Goal: Information Seeking & Learning: Learn about a topic

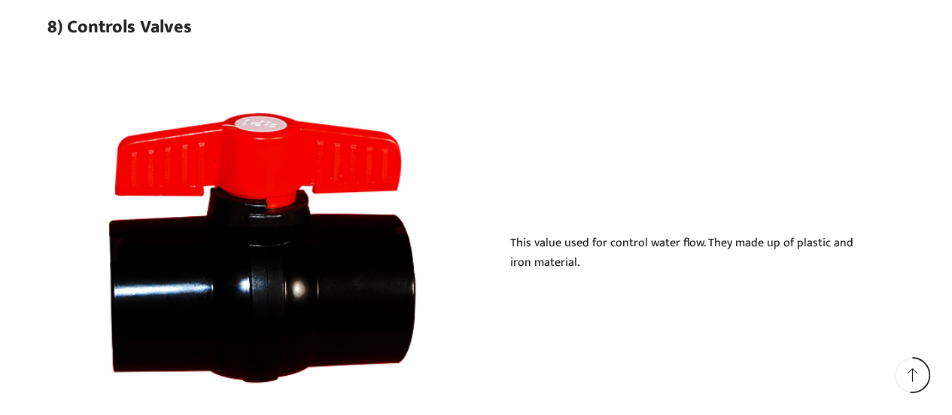
scroll to position [9046, 0]
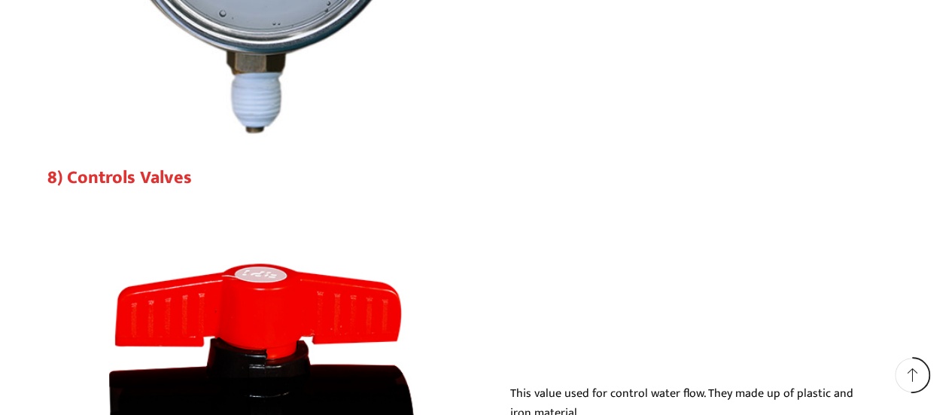
click at [107, 187] on link "8) Controls Valves" at bounding box center [119, 178] width 145 height 30
drag, startPoint x: 230, startPoint y: 178, endPoint x: 65, endPoint y: 178, distance: 165.6
click at [65, 178] on h3 "8) Controls Valves" at bounding box center [476, 178] width 858 height 22
copy link "Controls Valves"
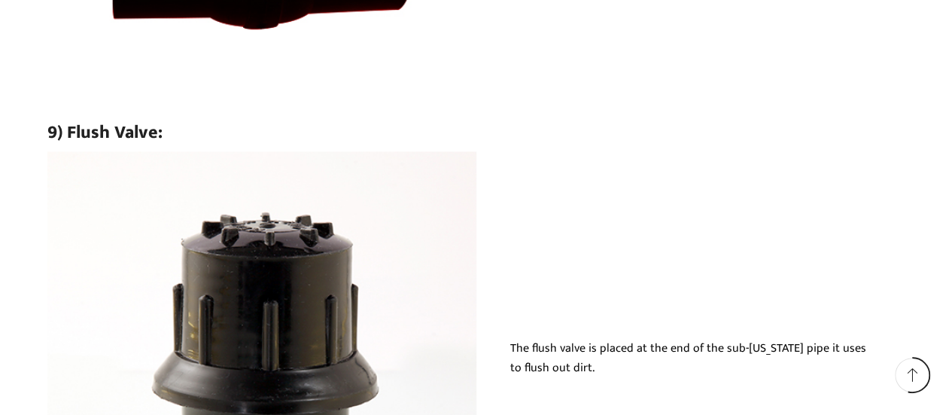
scroll to position [9573, 0]
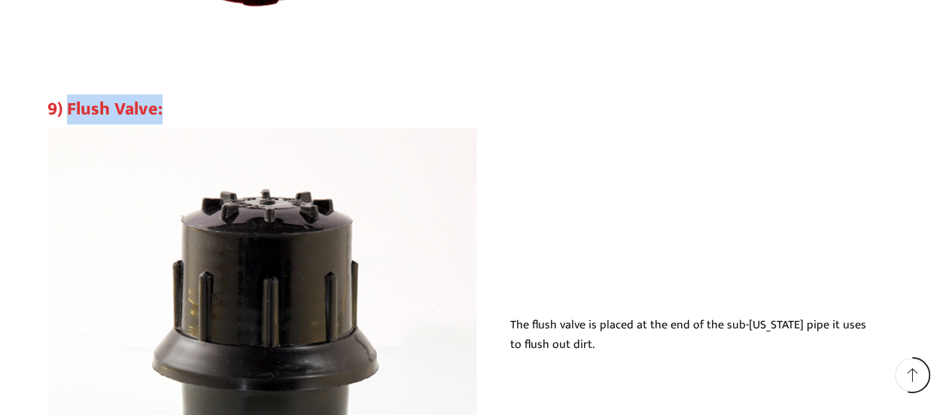
drag, startPoint x: 225, startPoint y: 114, endPoint x: 66, endPoint y: 114, distance: 158.8
click at [66, 114] on h3 "9) Flush Valve:" at bounding box center [476, 110] width 858 height 22
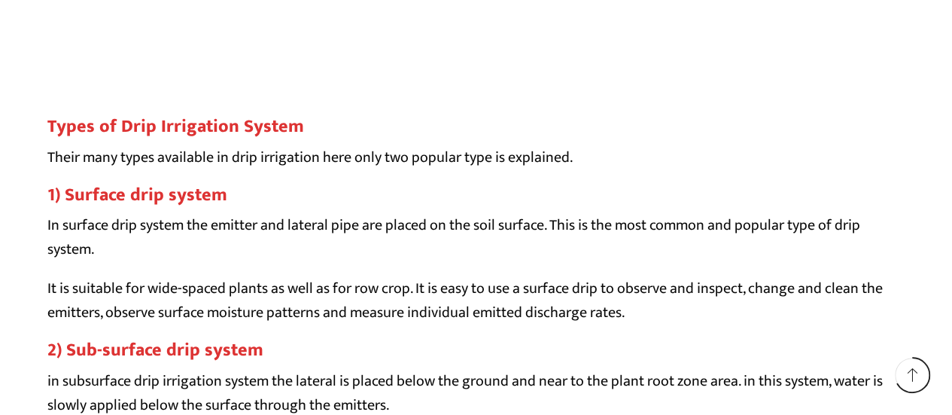
scroll to position [11605, 0]
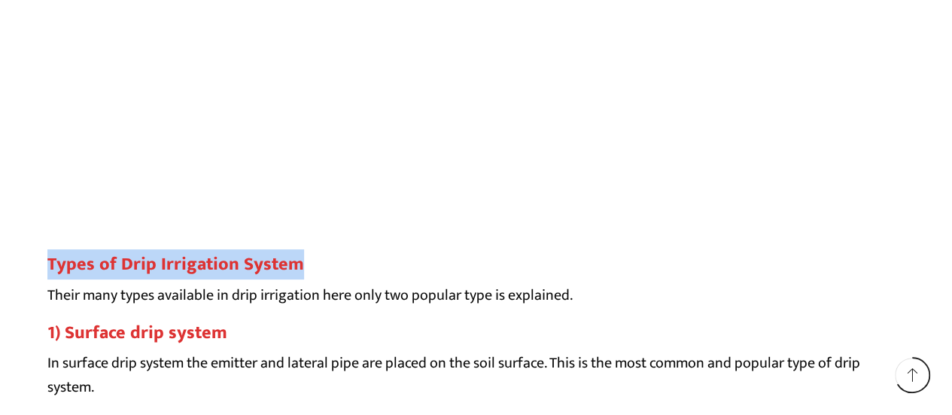
drag, startPoint x: 49, startPoint y: 272, endPoint x: 291, endPoint y: 266, distance: 241.7
click at [291, 266] on h2 "Types of Drip Irrigation System" at bounding box center [476, 265] width 858 height 22
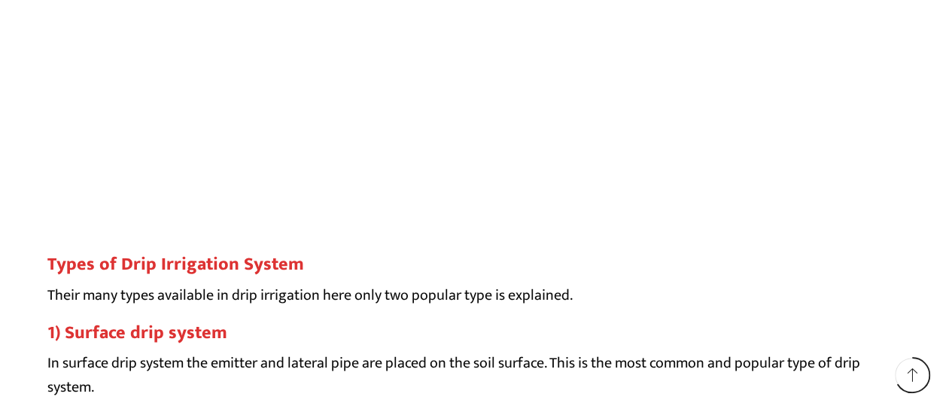
click at [71, 283] on p "Their many types available in drip irrigation here only two popular type is exp…" at bounding box center [476, 295] width 858 height 24
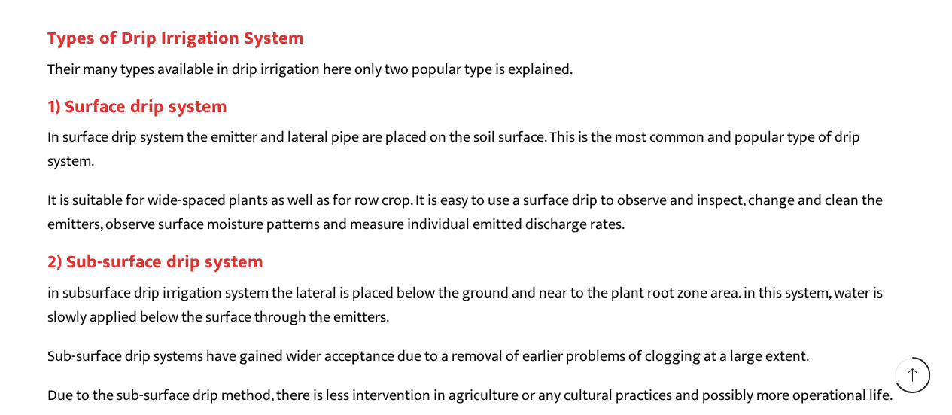
scroll to position [11756, 0]
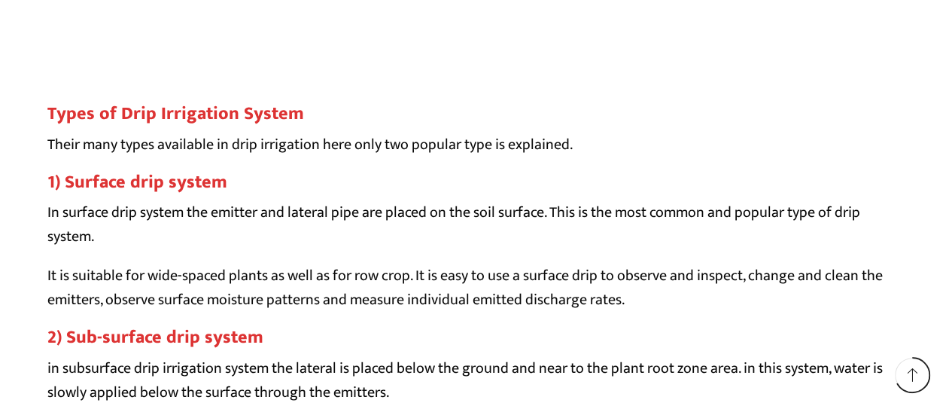
click at [68, 178] on strong "1) Surface drip system" at bounding box center [137, 182] width 180 height 30
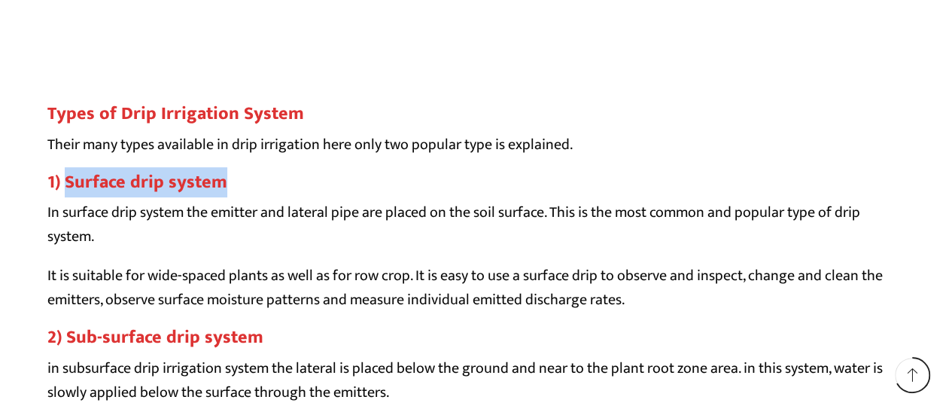
copy strong "Surface drip system"
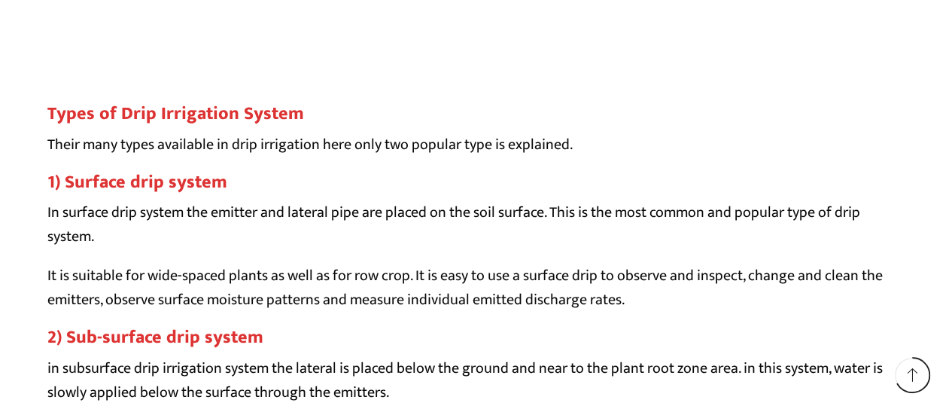
click at [81, 333] on strong "2) Sub-surface drip system" at bounding box center [155, 337] width 216 height 30
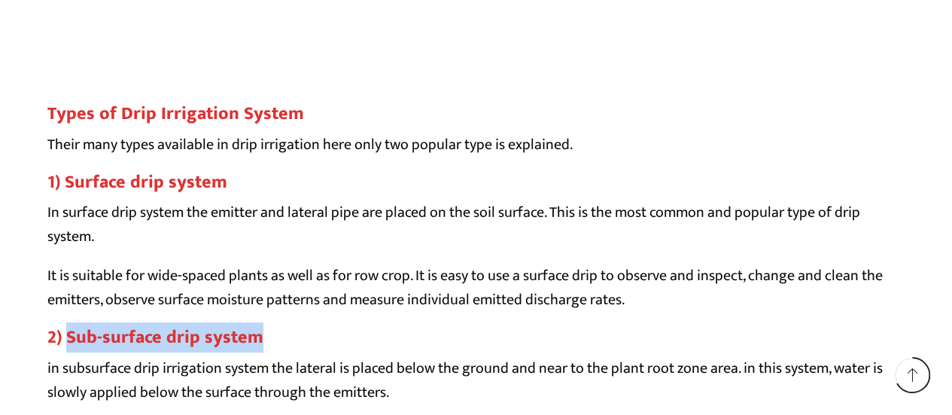
copy strong "Sub-surface drip system"
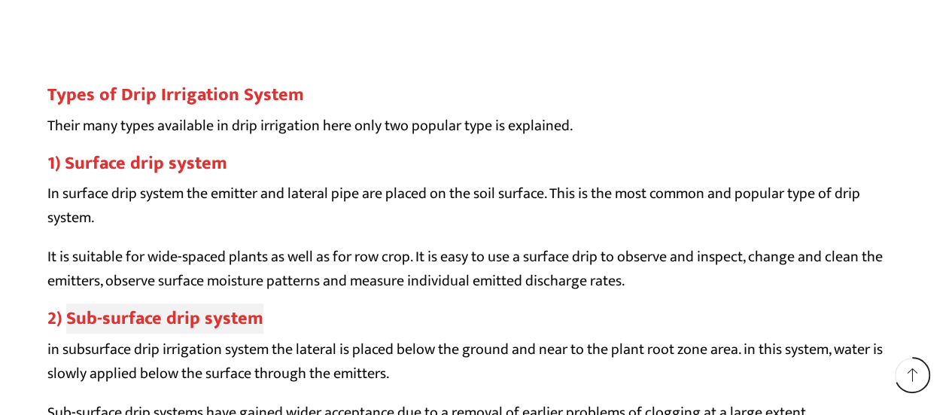
scroll to position [11831, 0]
